Goal: Information Seeking & Learning: Learn about a topic

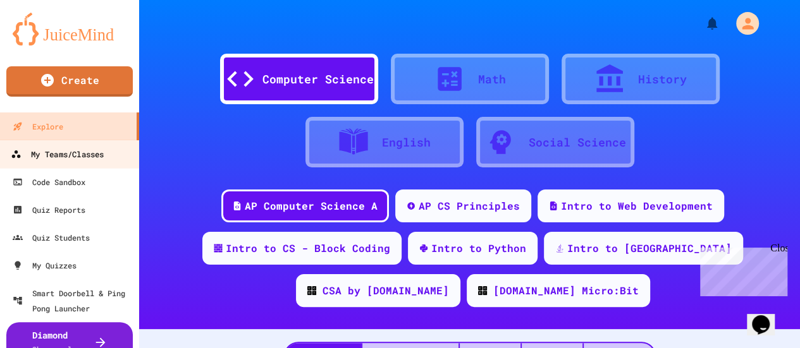
click at [83, 154] on div "My Teams/Classes" at bounding box center [57, 155] width 93 height 16
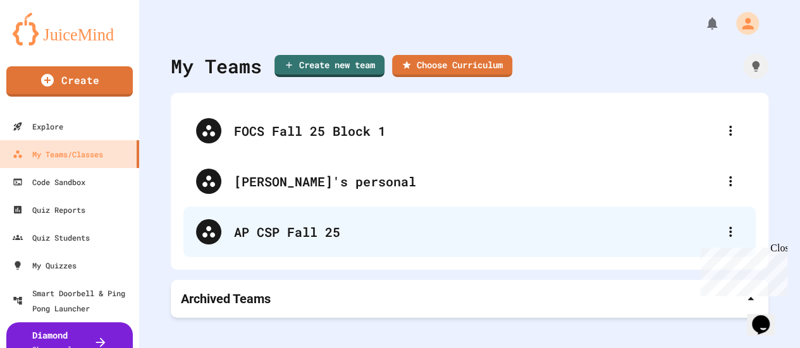
click at [323, 227] on div "AP CSP Fall 25" at bounding box center [476, 232] width 484 height 19
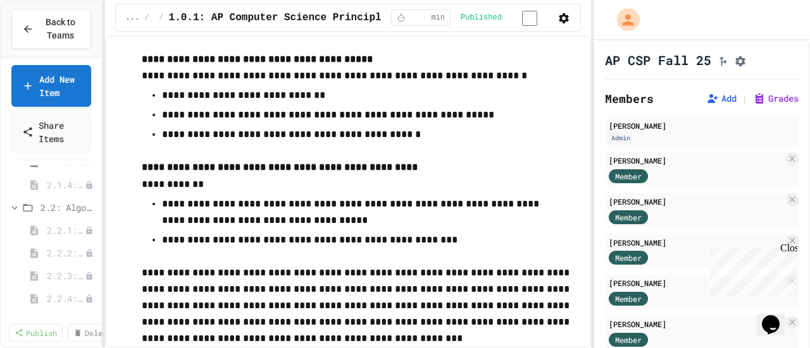
scroll to position [506, 0]
click at [51, 222] on span "2.2.1: The Power of Algorithms" at bounding box center [59, 220] width 25 height 13
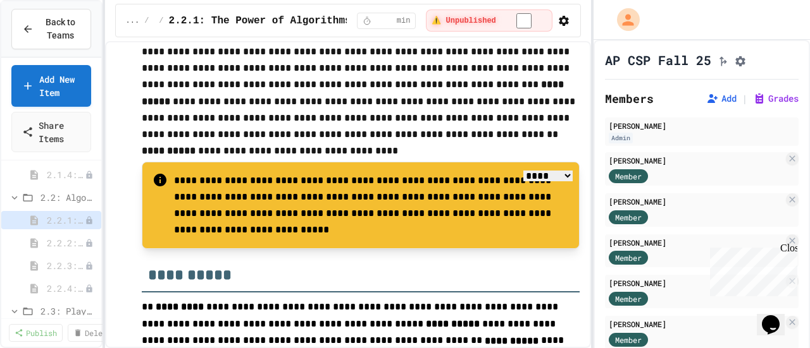
scroll to position [126, 0]
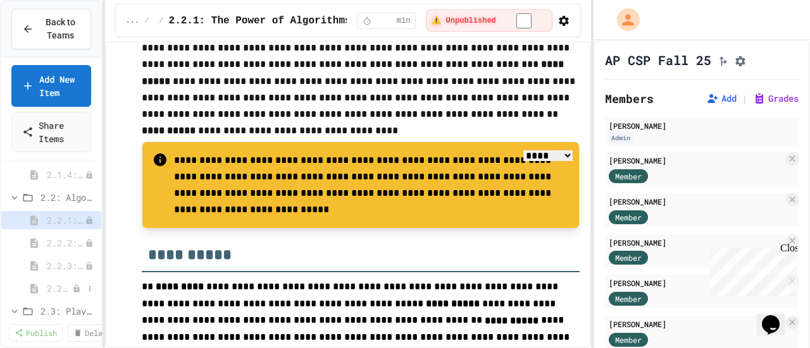
click at [44, 287] on div "2.2.4: Designing Flowcharts" at bounding box center [51, 289] width 100 height 18
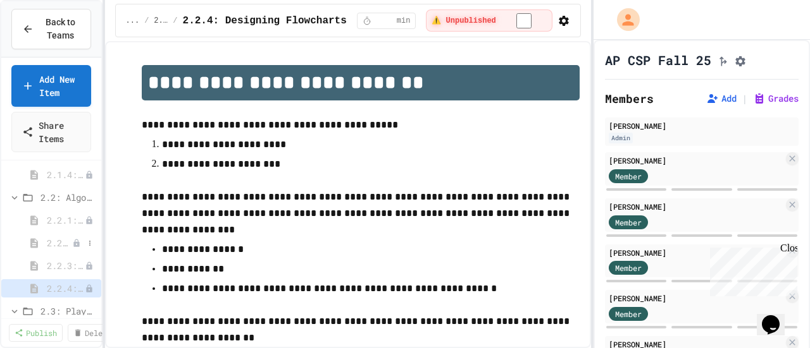
scroll to position [443, 0]
click at [57, 238] on span "2.1.4: Problem Solving Practice" at bounding box center [59, 237] width 25 height 13
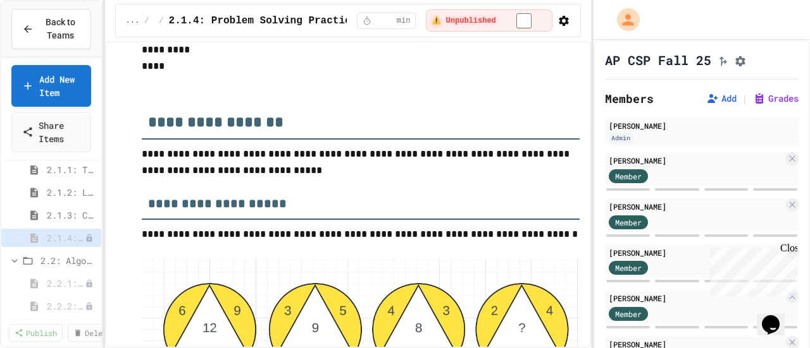
scroll to position [1767, 0]
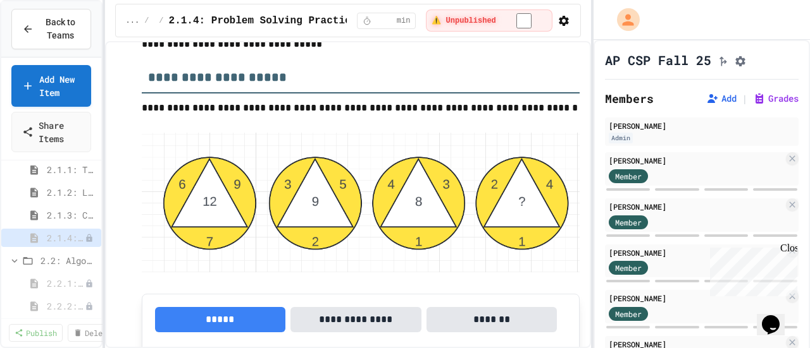
drag, startPoint x: 167, startPoint y: 170, endPoint x: 552, endPoint y: 260, distance: 394.9
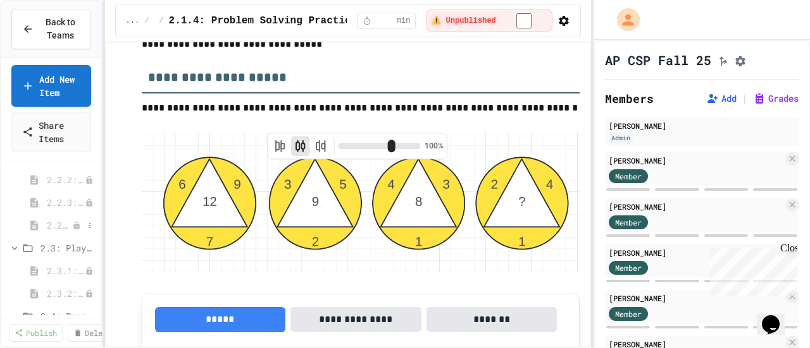
scroll to position [506, 0]
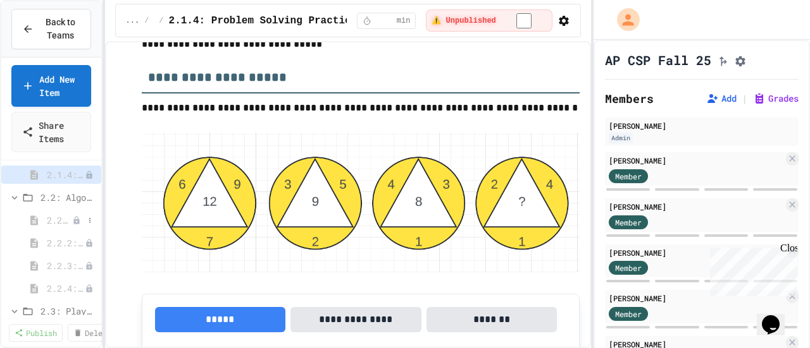
click at [56, 221] on span "2.2.1: The Power of Algorithms" at bounding box center [59, 220] width 25 height 13
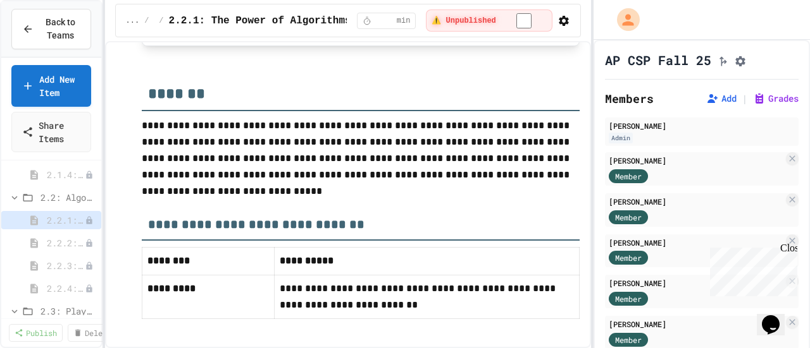
scroll to position [3099, 0]
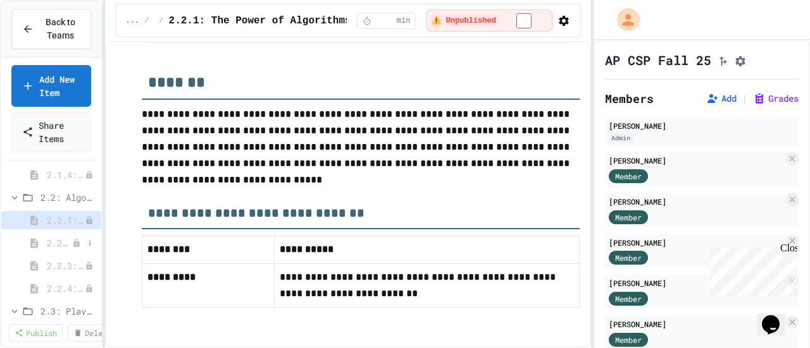
click at [49, 242] on span "2.2.2: Specifying Ideas with Pseudocode" at bounding box center [59, 243] width 25 height 13
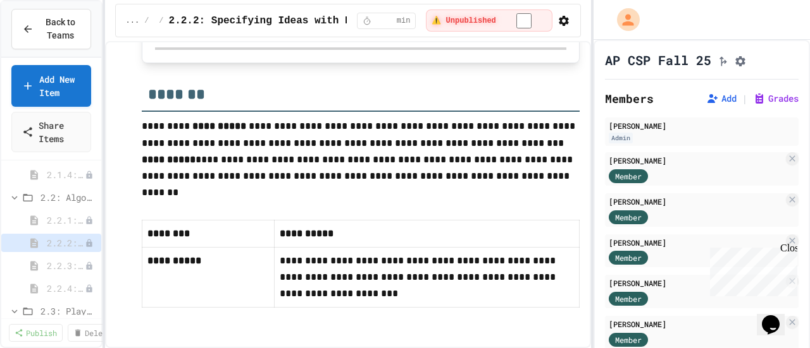
scroll to position [3176, 0]
click at [52, 265] on span "2.2.3: Visualizing Logic with Flowcharts" at bounding box center [59, 265] width 25 height 13
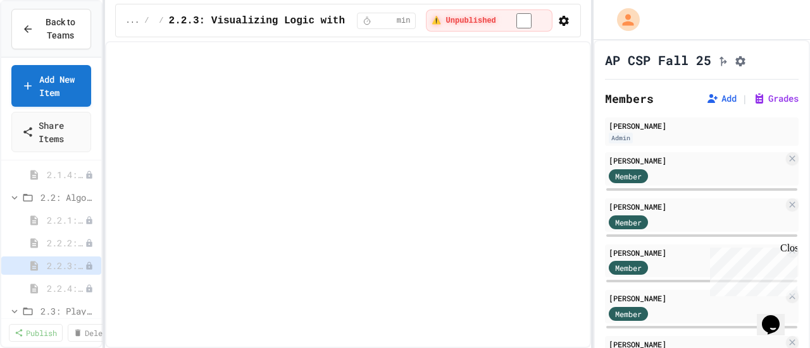
select select "***"
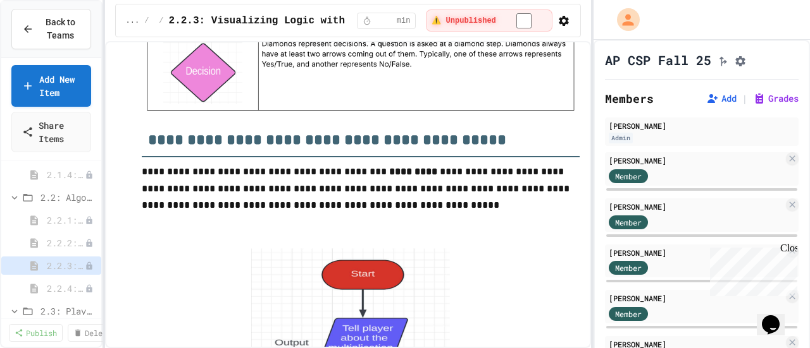
scroll to position [1771, 0]
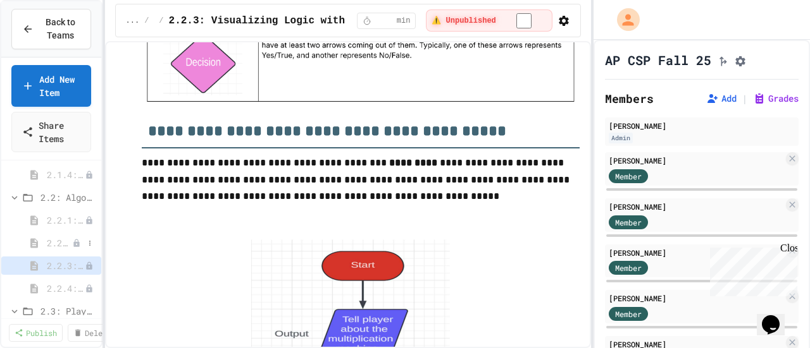
click at [58, 242] on span "2.2.2: Specifying Ideas with Pseudocode" at bounding box center [59, 243] width 25 height 13
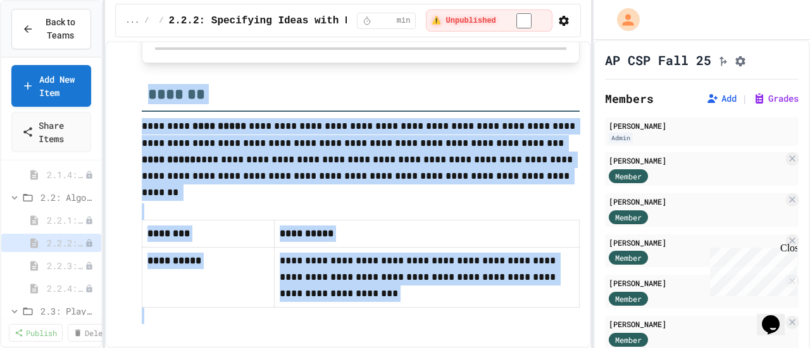
scroll to position [3176, 0]
drag, startPoint x: 142, startPoint y: 125, endPoint x: 495, endPoint y: 356, distance: 422.3
click at [495, 348] on html "**********" at bounding box center [405, 174] width 810 height 348
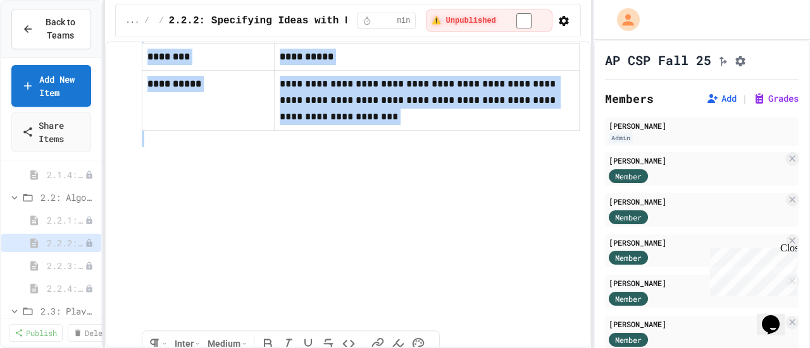
copy div "**********"
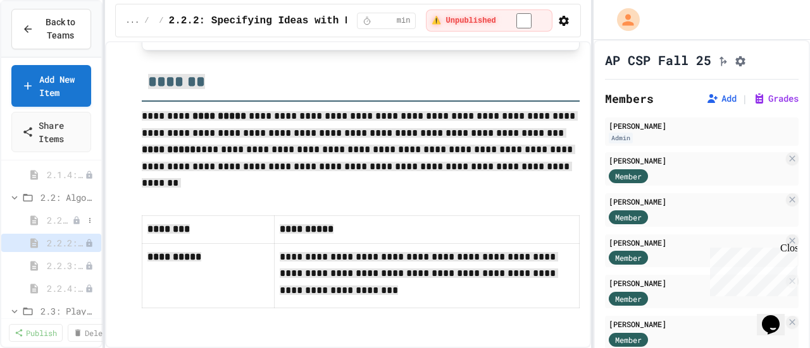
scroll to position [3288, 0]
click at [53, 218] on span "2.2.1: The Power of Algorithms" at bounding box center [59, 220] width 25 height 13
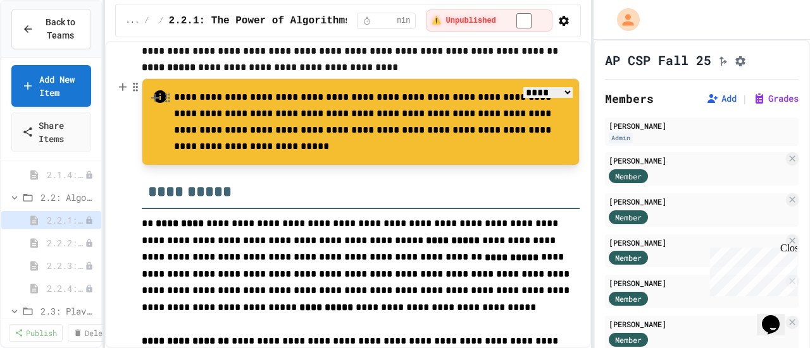
scroll to position [126, 0]
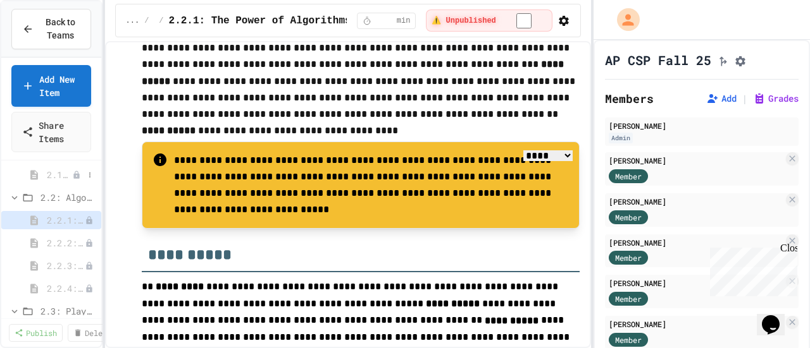
click at [58, 174] on span "2.1.4: Problem Solving Practice" at bounding box center [59, 174] width 25 height 13
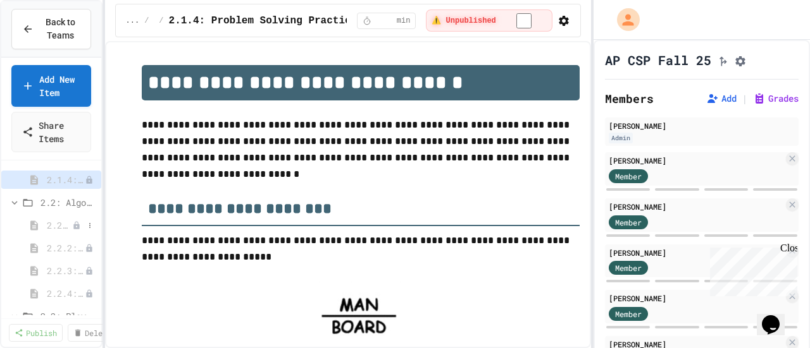
click at [52, 225] on span "2.2.1: The Power of Algorithms" at bounding box center [59, 225] width 25 height 13
